Goal: Task Accomplishment & Management: Use online tool/utility

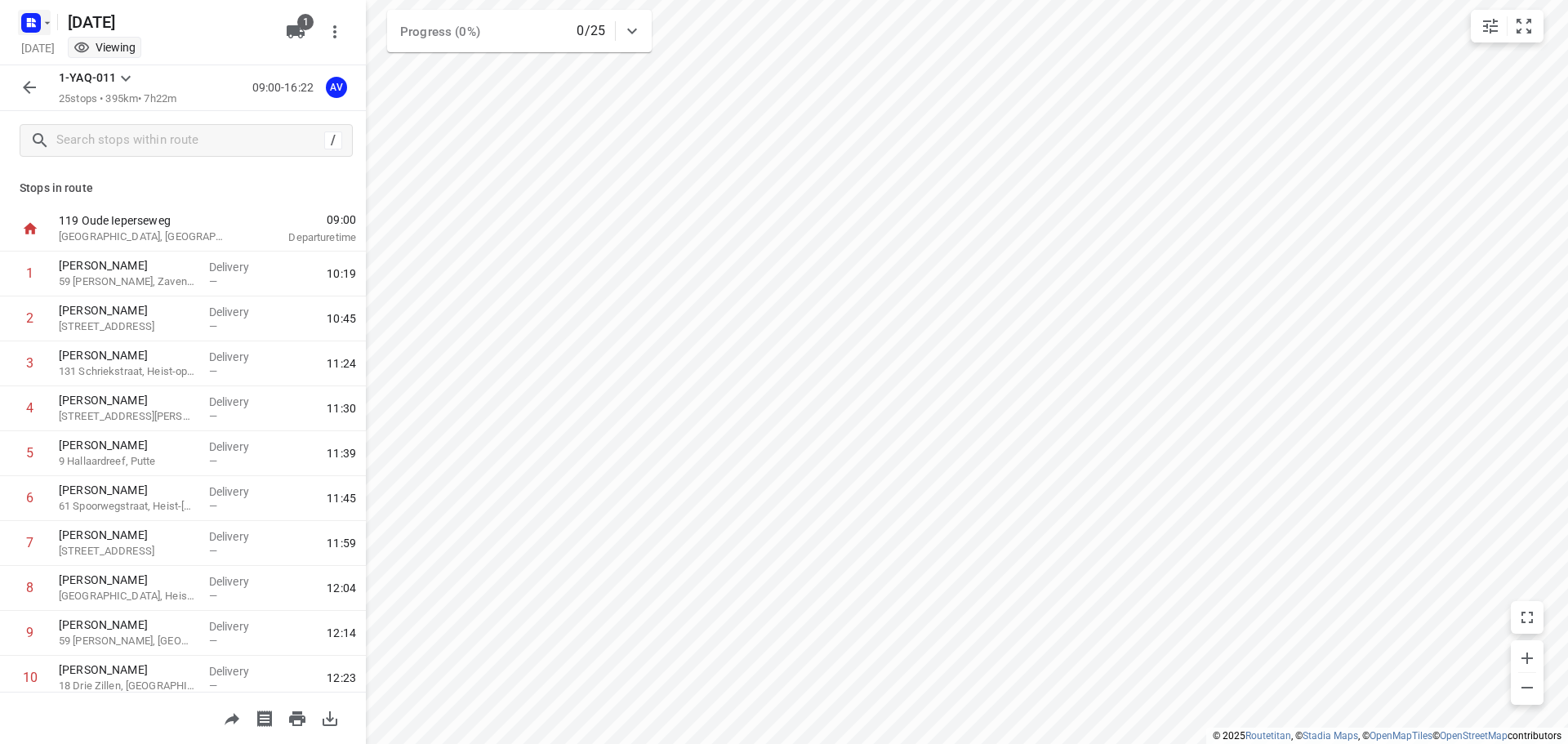
drag, startPoint x: 0, startPoint y: 0, endPoint x: 43, endPoint y: 26, distance: 50.2
click at [43, 26] on icon "button" at bounding box center [47, 23] width 13 height 13
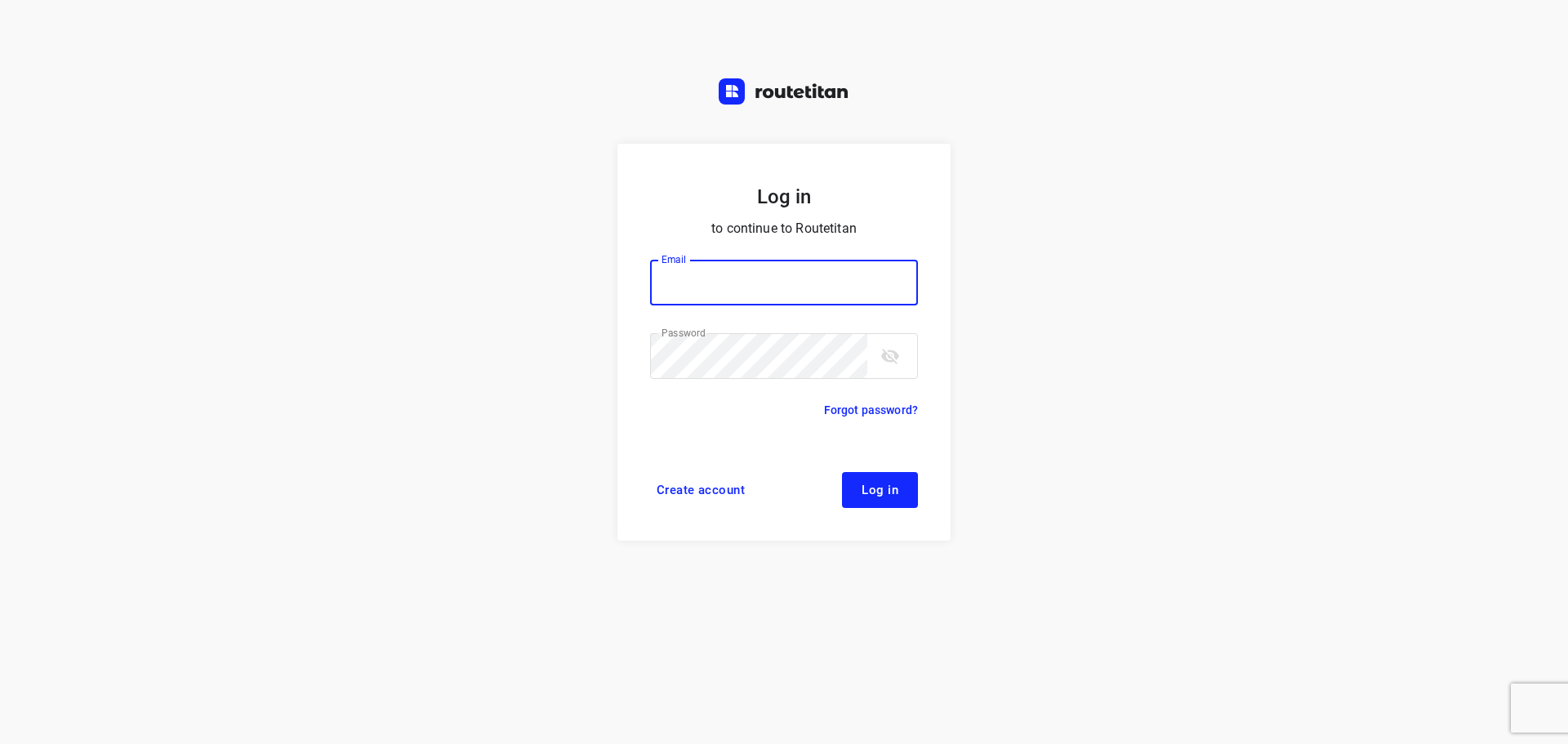
type input "[PERSON_NAME][EMAIL_ADDRESS][DOMAIN_NAME]"
click at [886, 499] on button "Log in" at bounding box center [879, 489] width 76 height 36
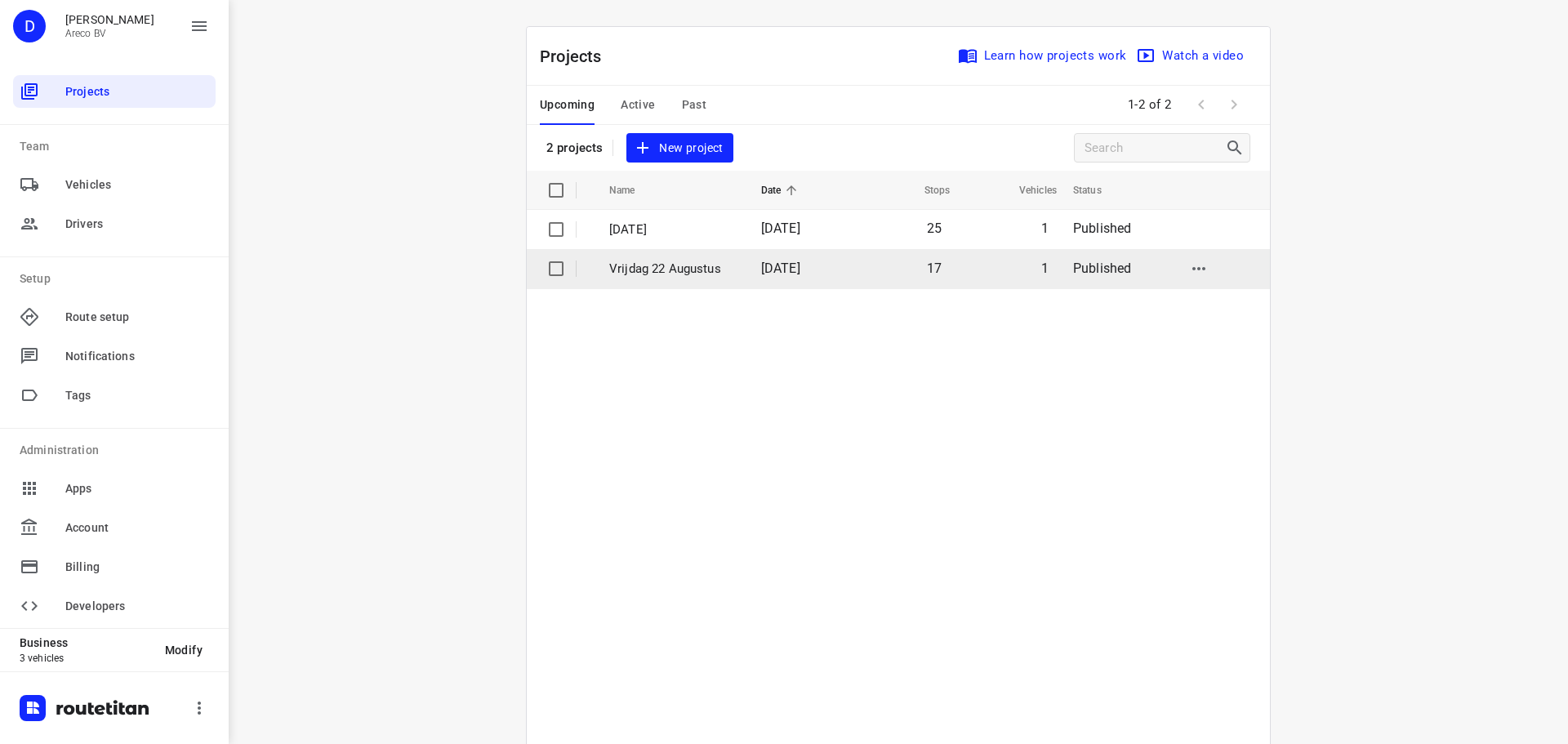
click at [732, 275] on p "Vrijdag 22 Augustus" at bounding box center [673, 268] width 128 height 19
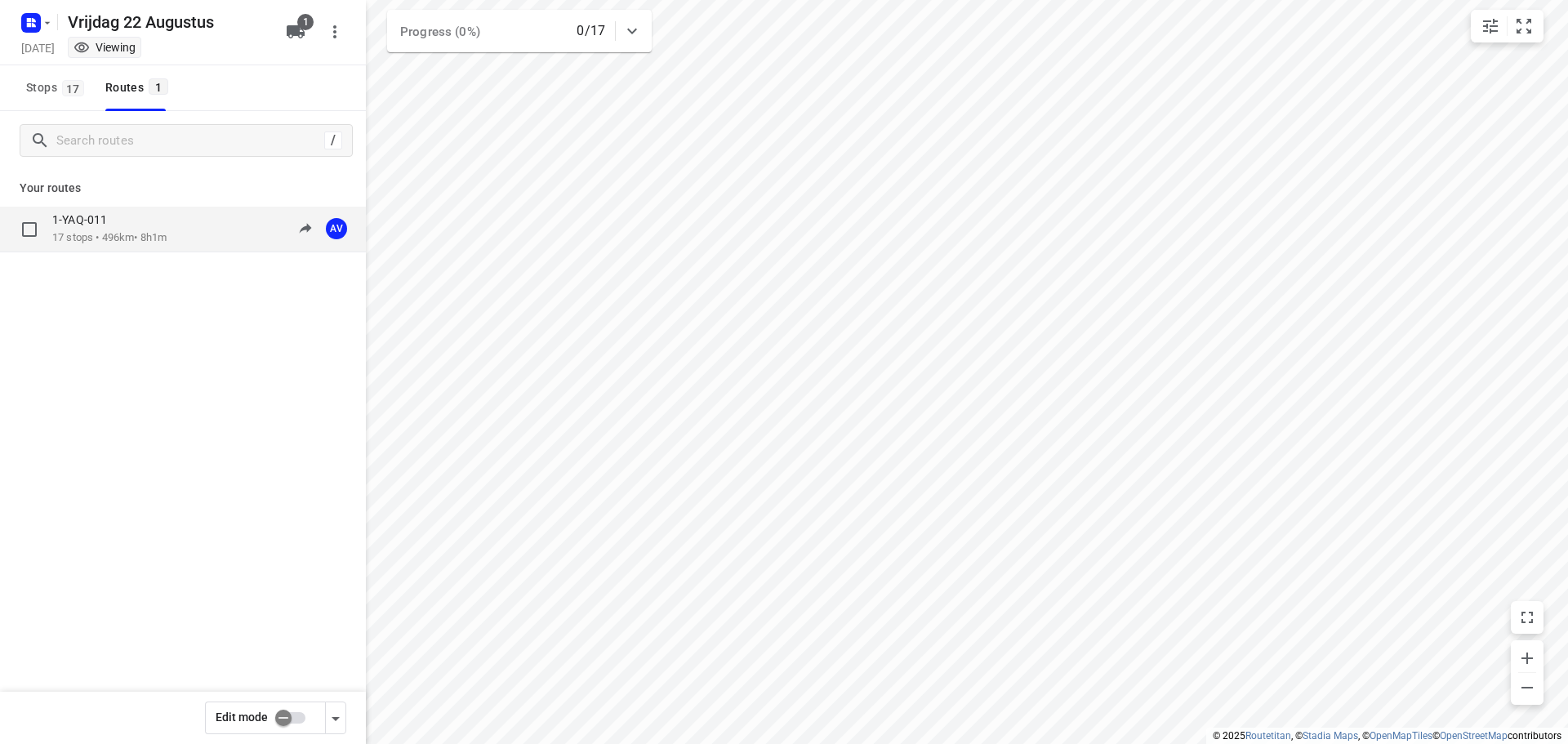
click at [190, 237] on div "1-YAQ-011 17 stops • 496km • 8h1m 09:00-17:01 AV" at bounding box center [209, 229] width 314 height 34
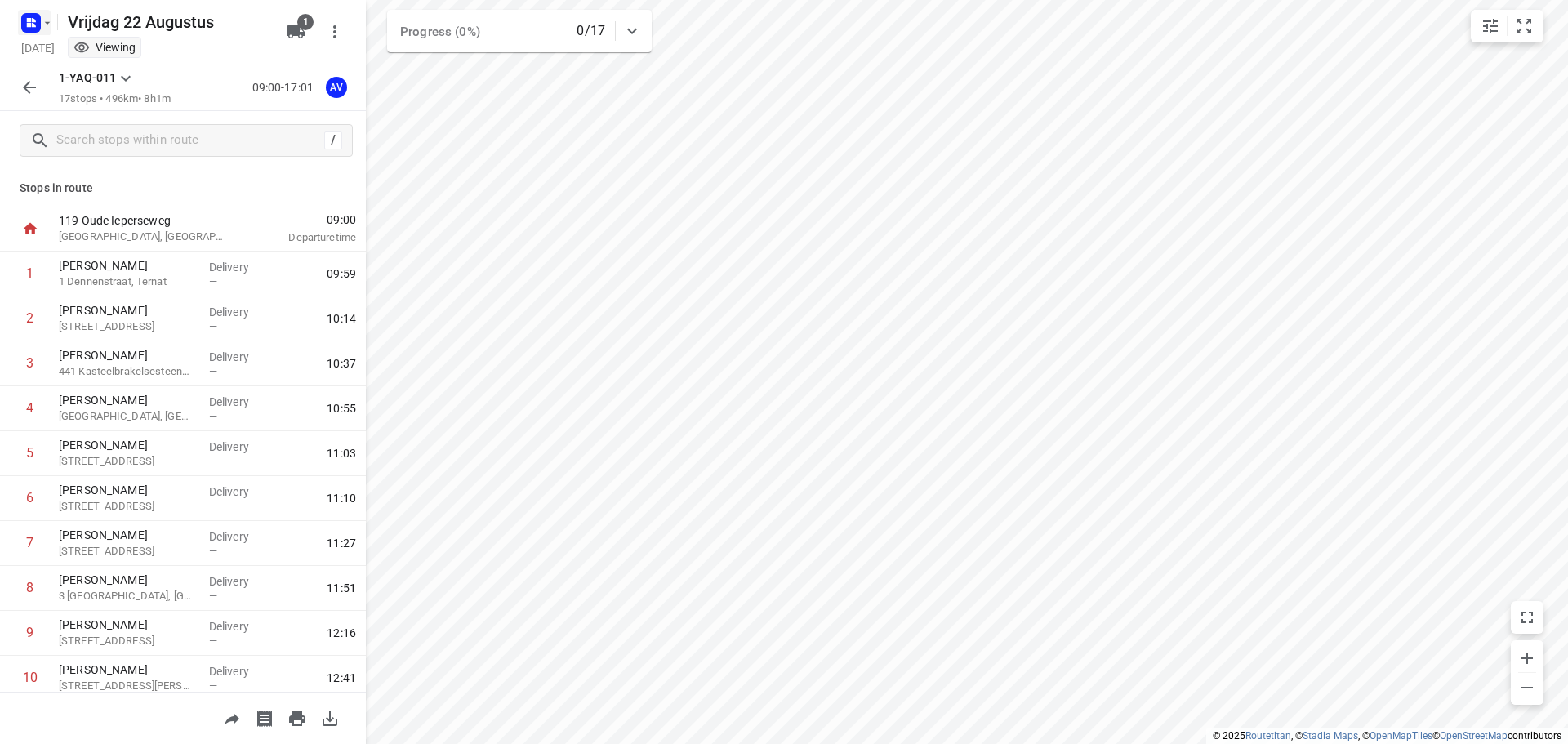
click at [35, 26] on icon "button" at bounding box center [34, 25] width 4 height 4
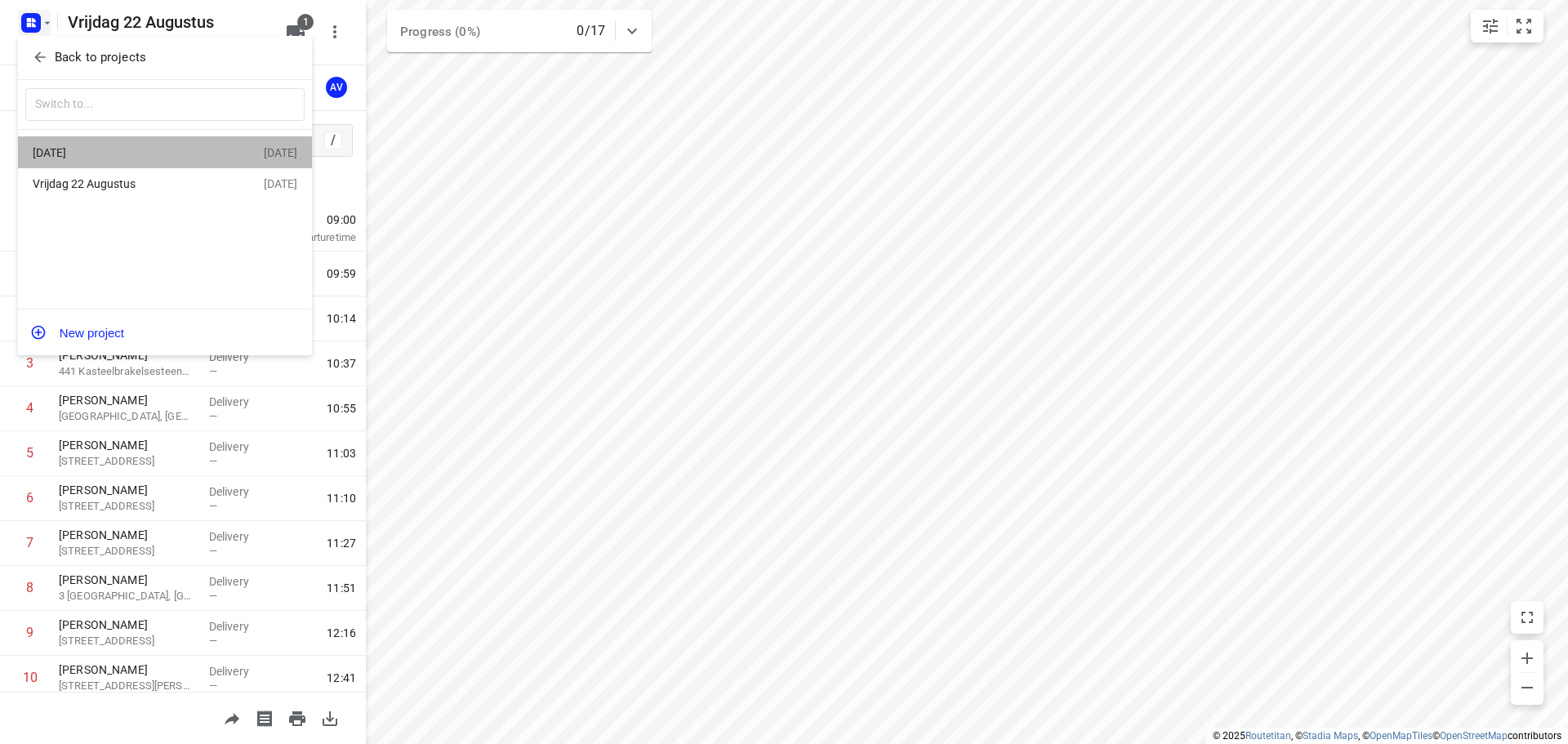
drag, startPoint x: 107, startPoint y: 149, endPoint x: 120, endPoint y: 150, distance: 13.0
click at [107, 150] on div "Maandag 25 Augustus" at bounding box center [127, 152] width 188 height 13
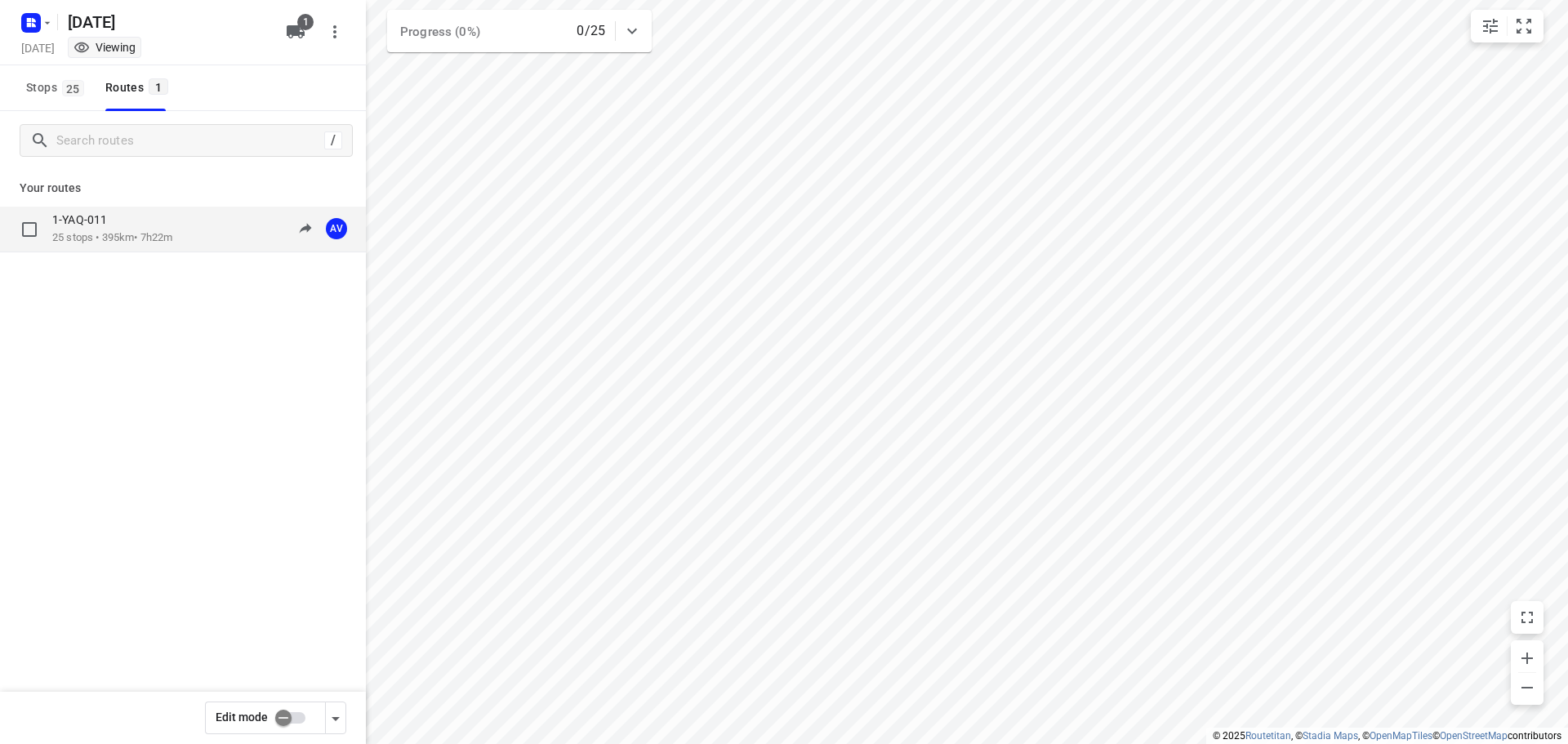
click at [198, 232] on div "1-YAQ-011 25 stops • 395km • 7h22m 09:00-16:22 AV" at bounding box center [209, 229] width 314 height 34
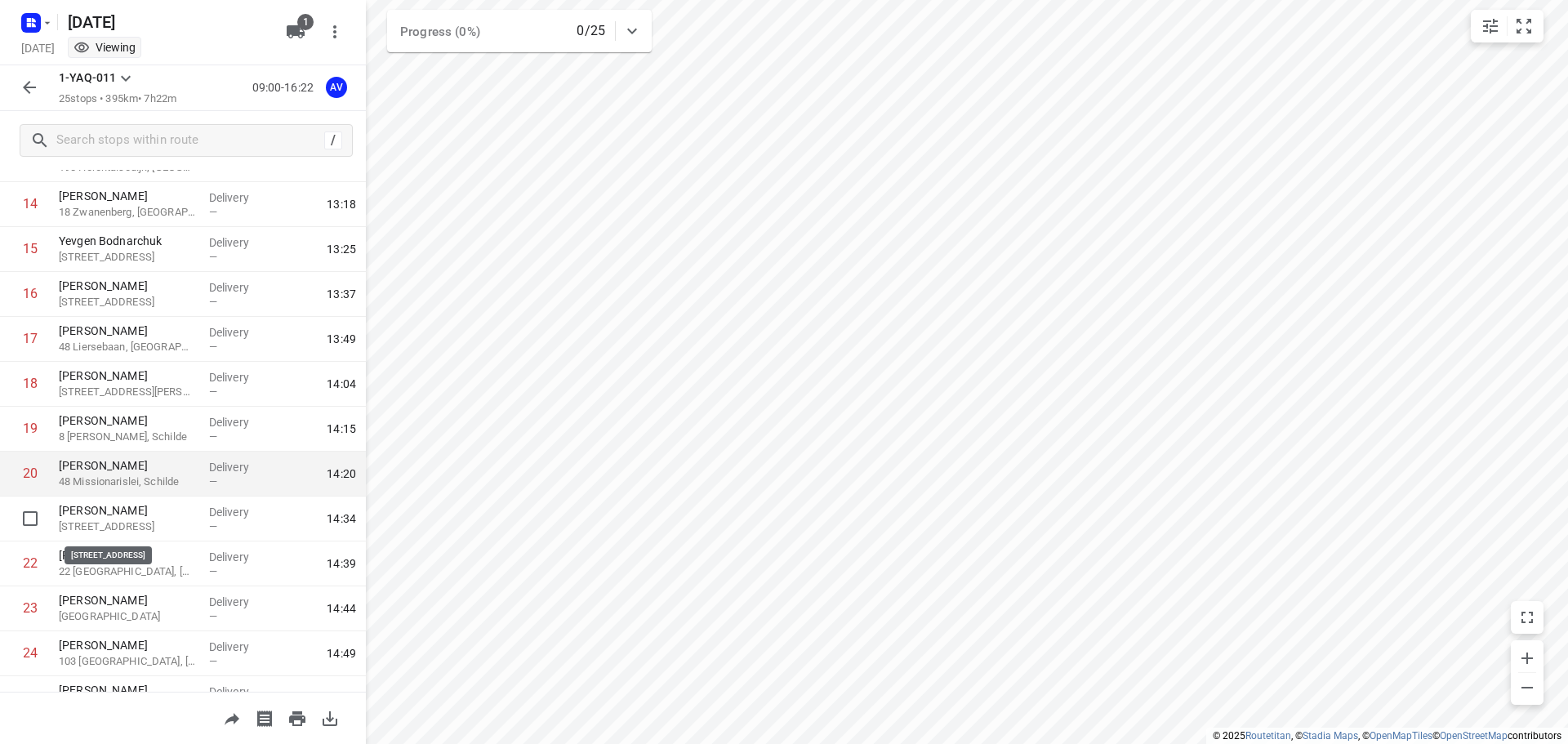
scroll to position [728, 0]
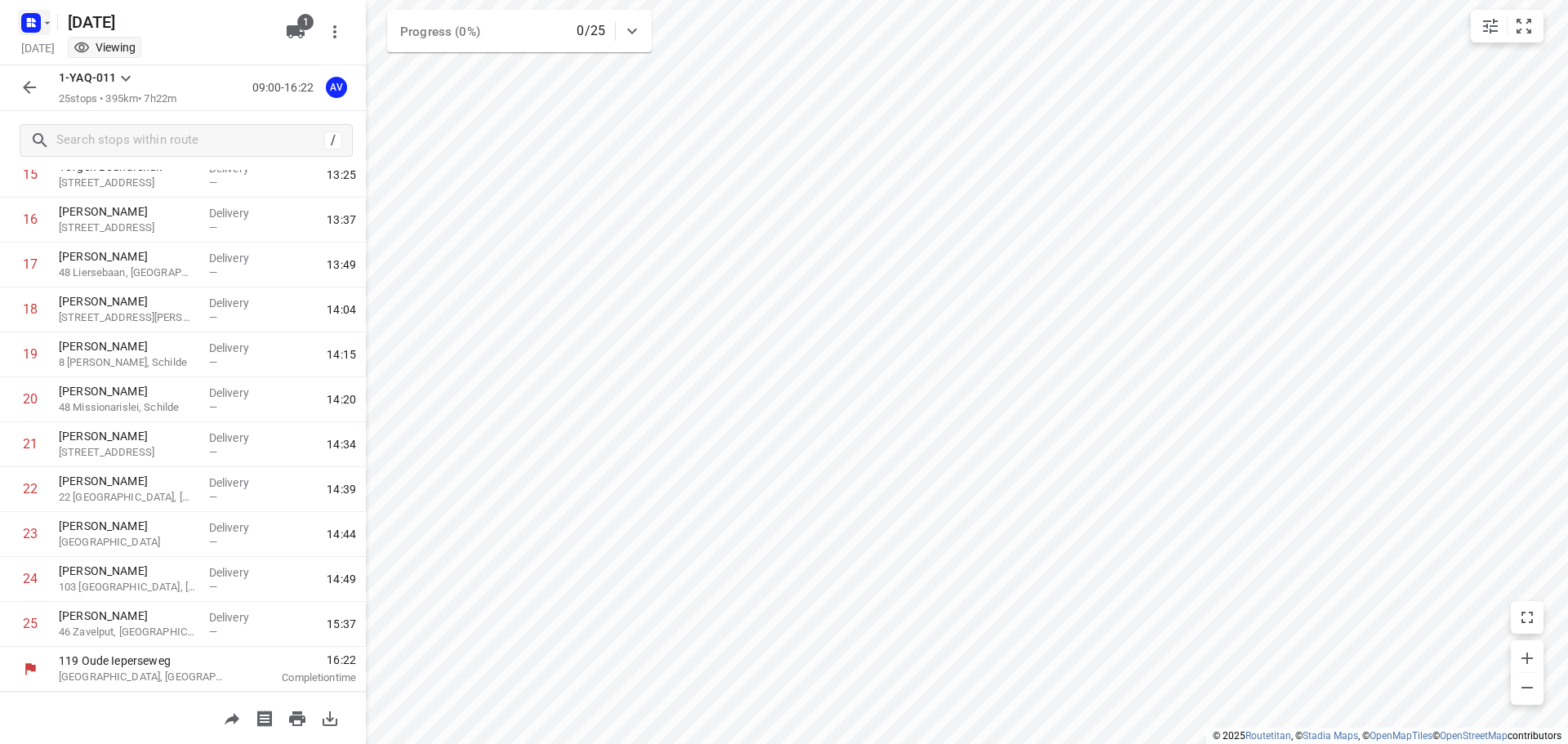
click at [28, 25] on icon "button" at bounding box center [31, 23] width 26 height 26
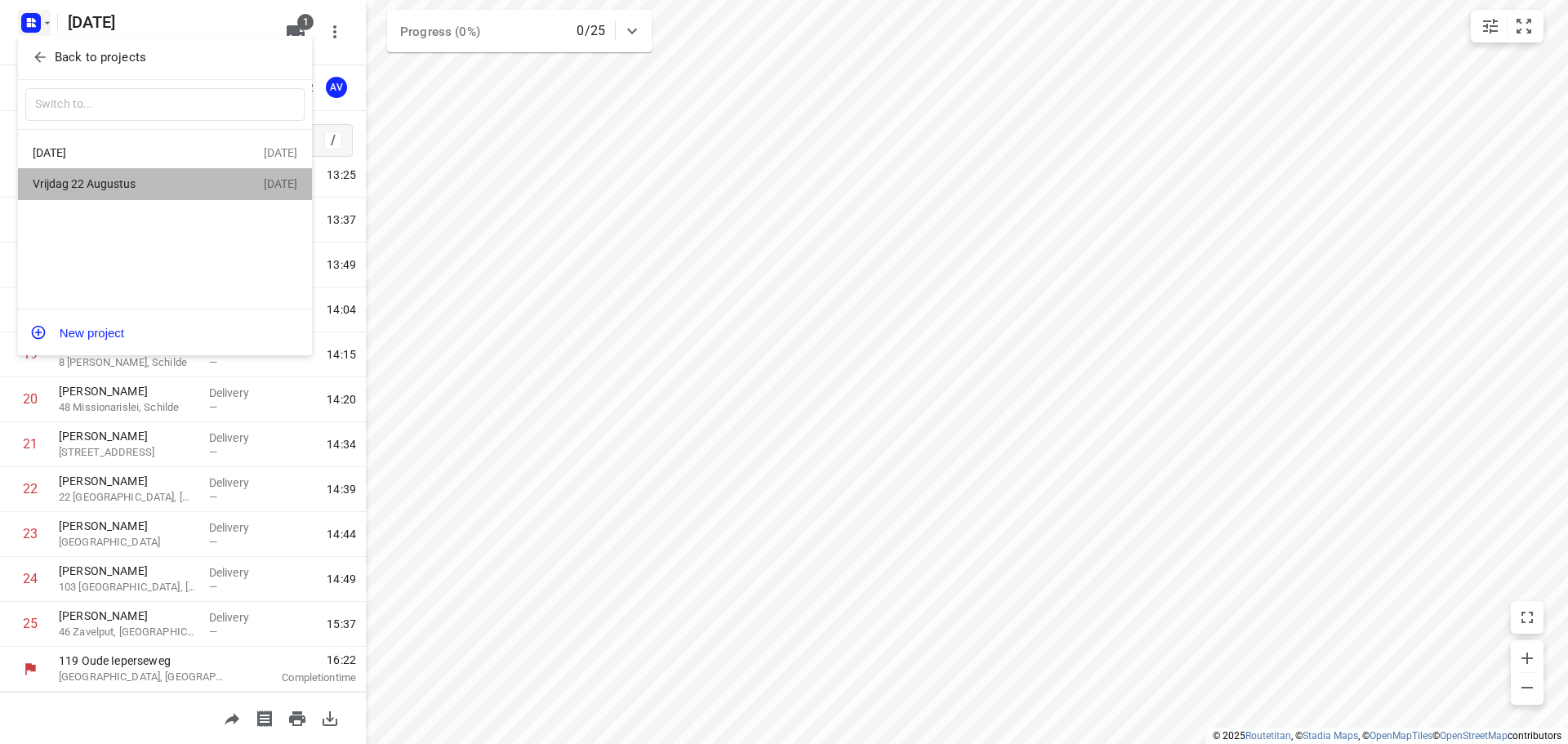
click at [144, 181] on div "Vrijdag 22 Augustus" at bounding box center [127, 183] width 188 height 13
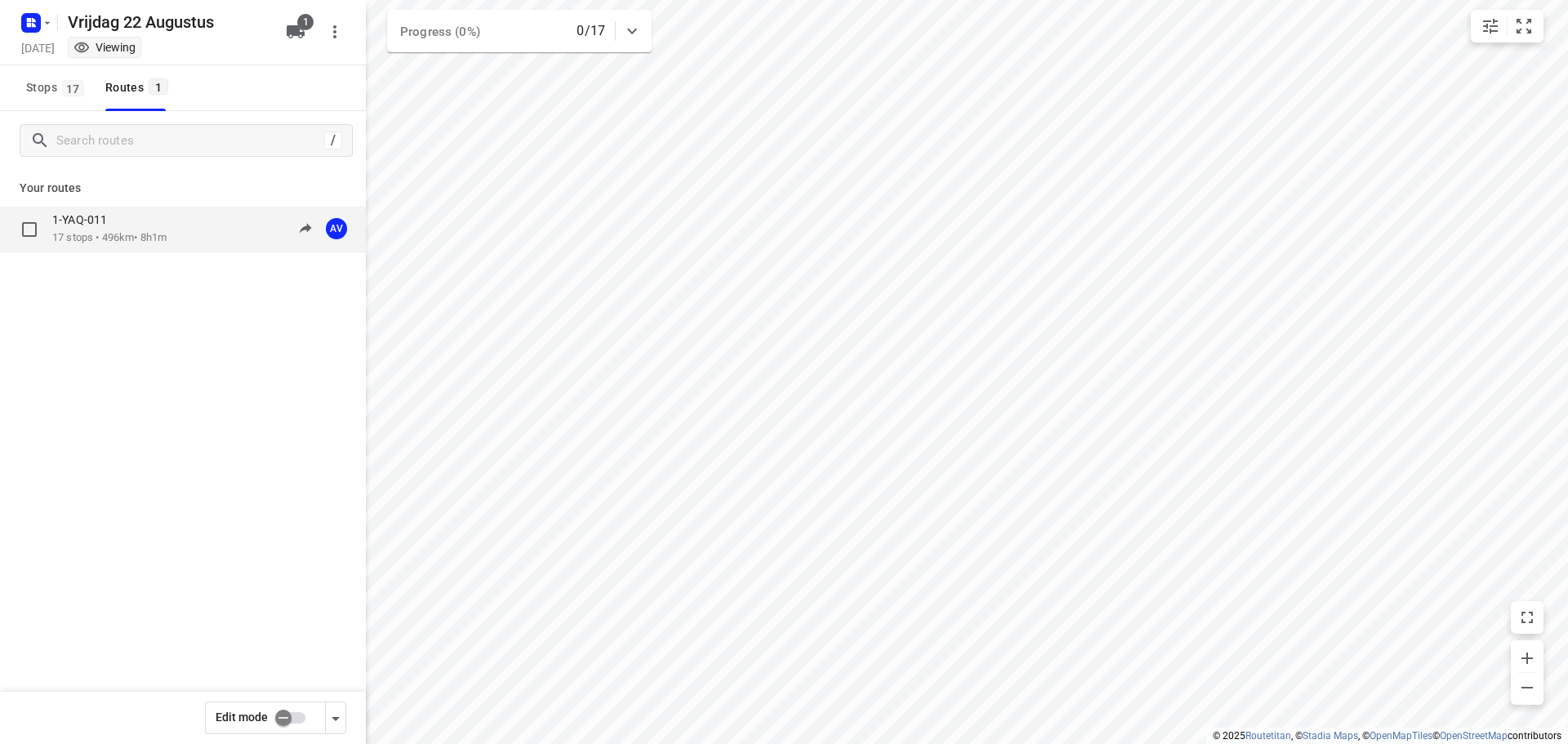
click at [181, 238] on div "1-YAQ-011 17 stops • 496km • 8h1m 09:00-17:01 AV" at bounding box center [209, 229] width 314 height 34
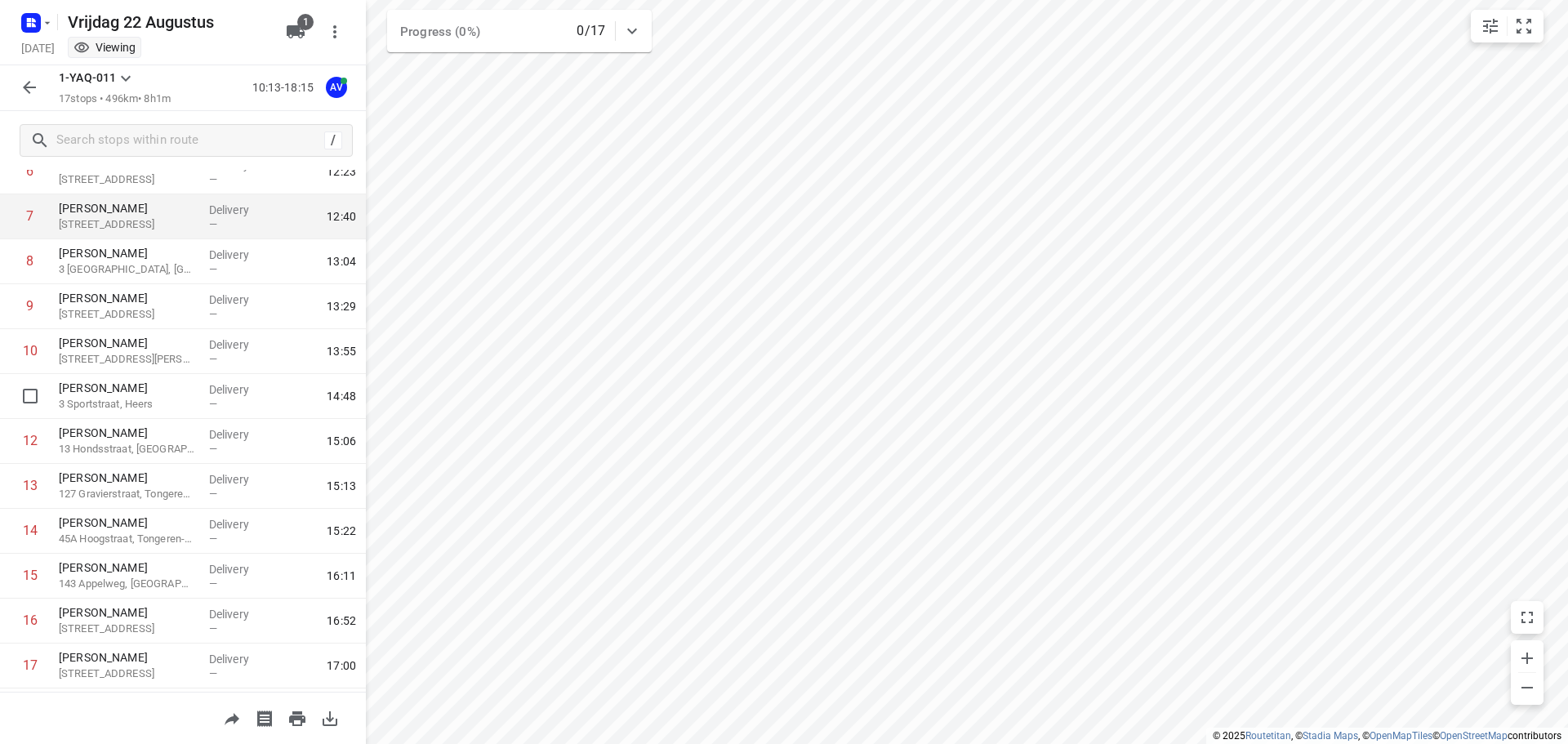
scroll to position [368, 0]
click at [41, 17] on button "button" at bounding box center [35, 23] width 33 height 26
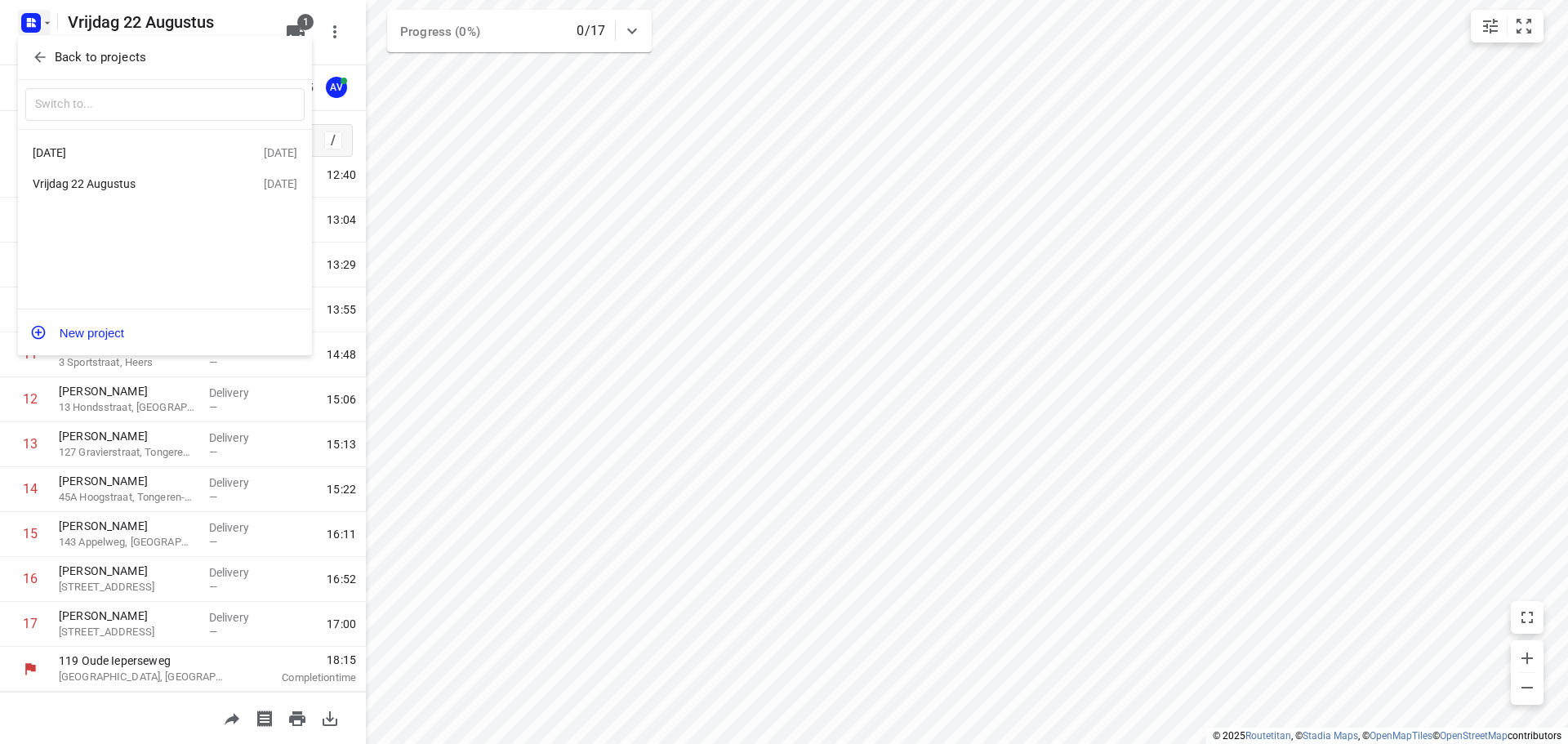
click at [137, 155] on div "Maandag 25 Augustus" at bounding box center [127, 152] width 188 height 13
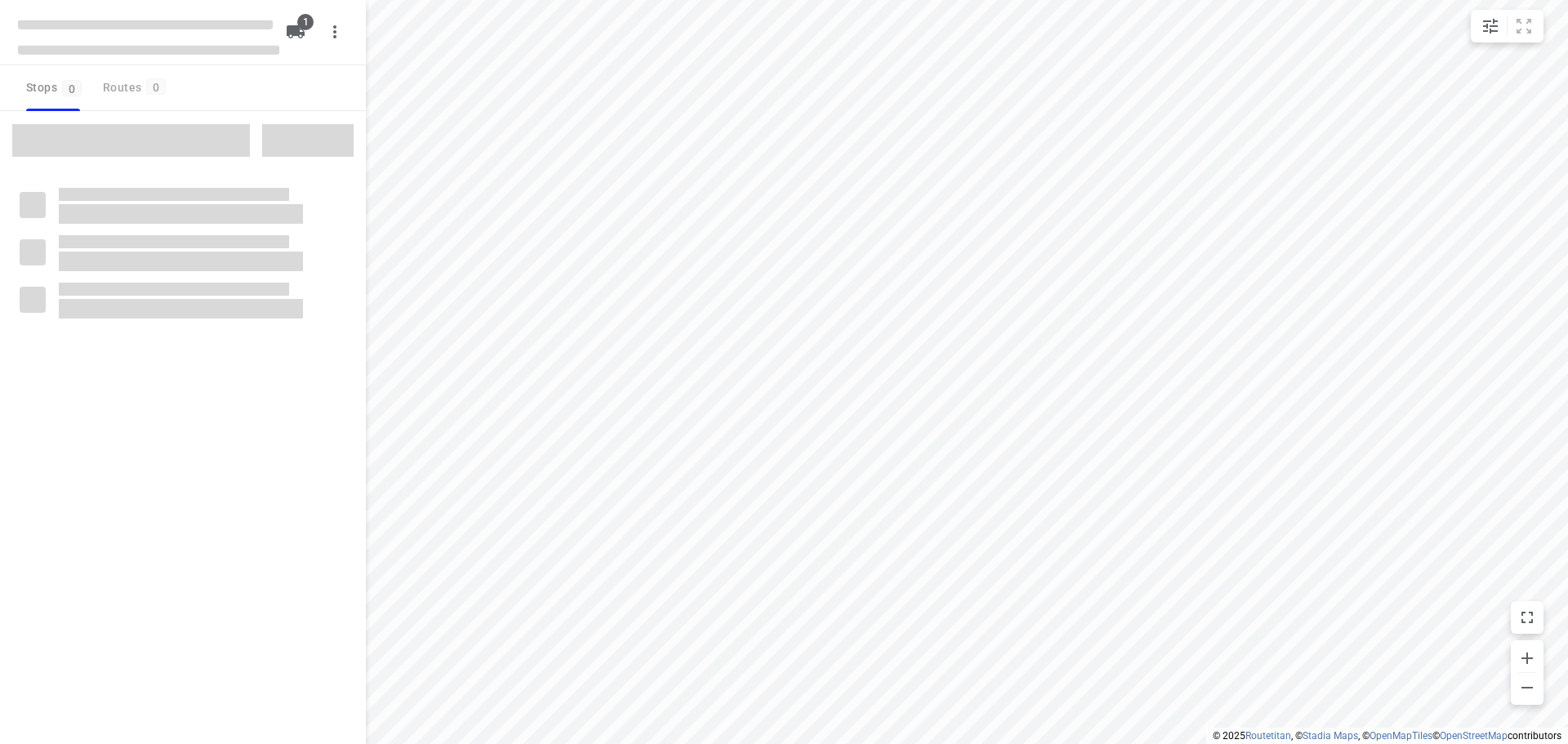
type input "distance"
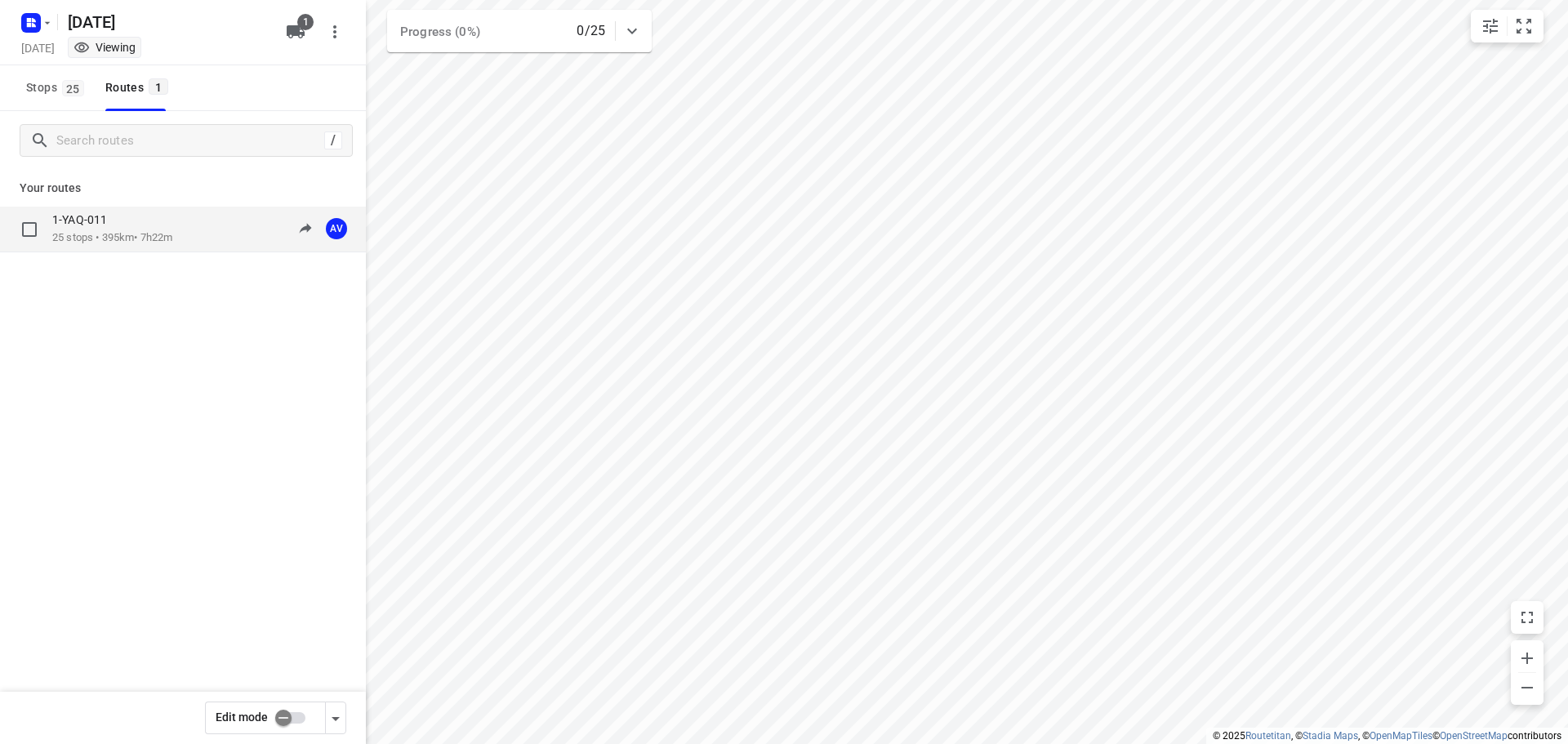
click at [191, 222] on div "1-YAQ-011 25 stops • 395km • 7h22m 09:00-16:22 AV" at bounding box center [209, 229] width 314 height 34
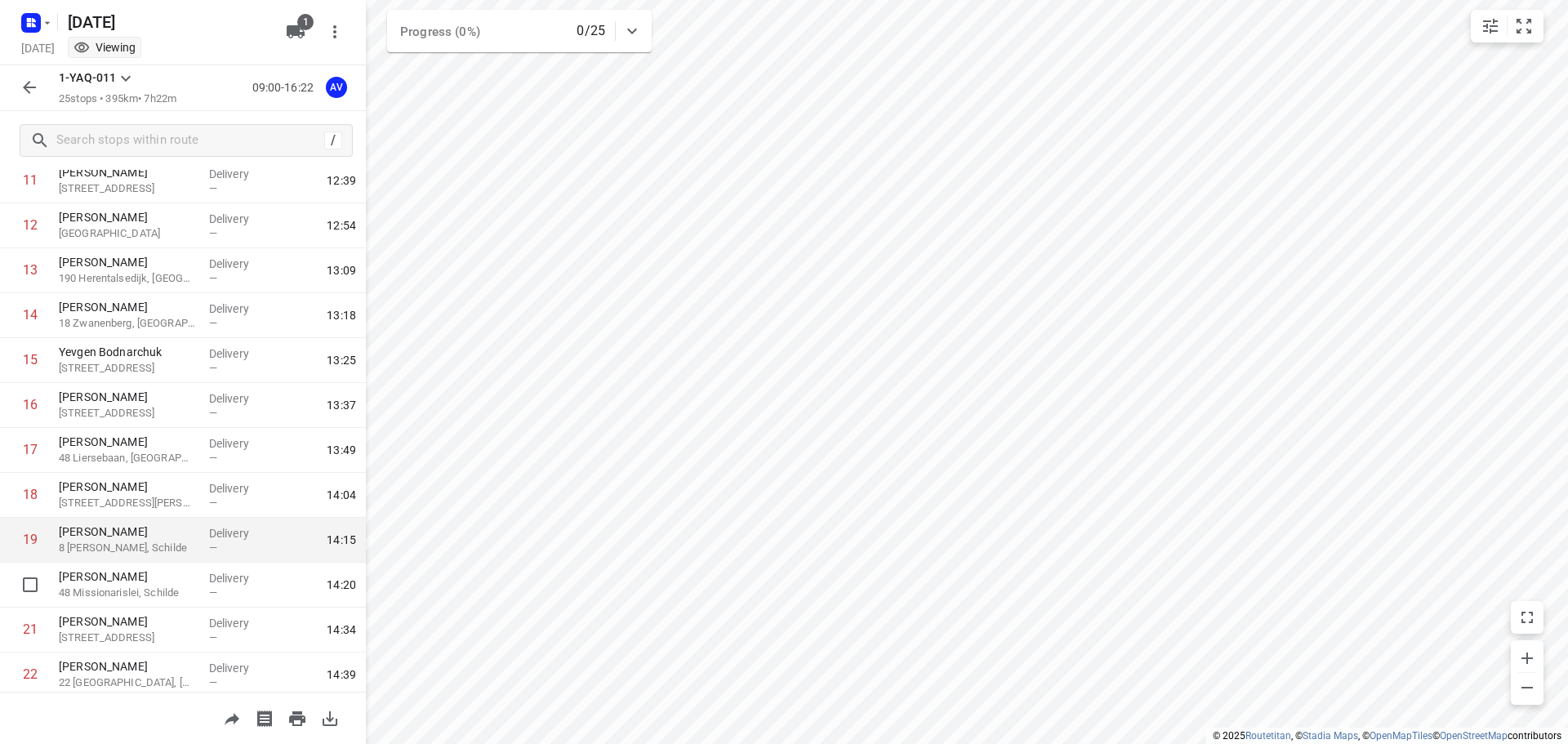
scroll to position [571, 0]
